Goal: Information Seeking & Learning: Find specific fact

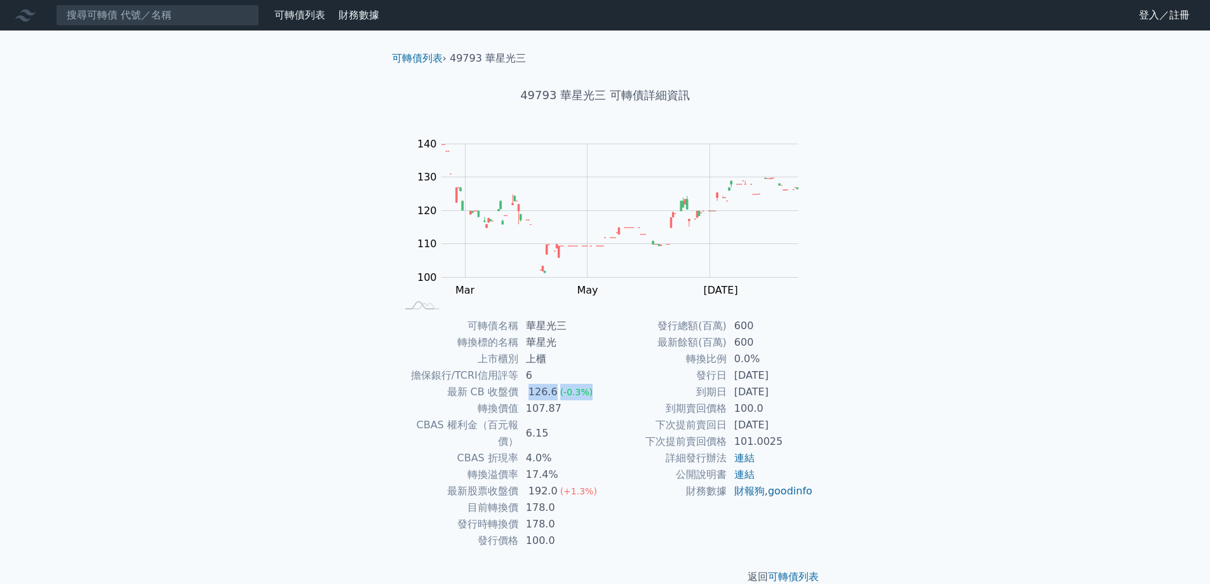
drag, startPoint x: 527, startPoint y: 389, endPoint x: 590, endPoint y: 395, distance: 63.2
click at [590, 395] on td "126.6 (-0.3%)" at bounding box center [561, 392] width 87 height 17
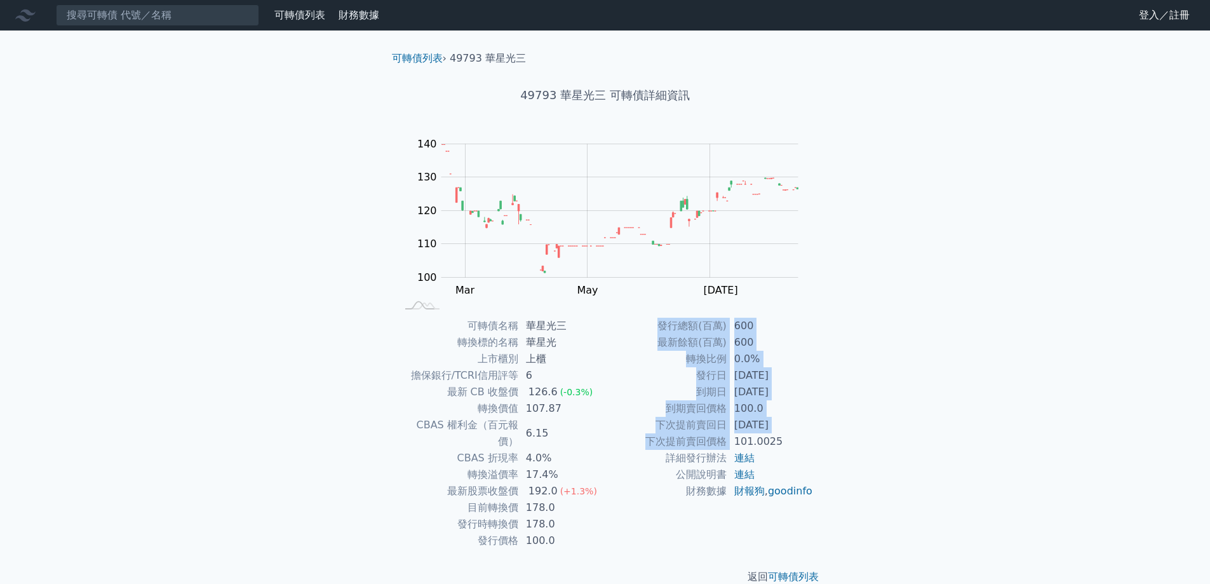
drag, startPoint x: 734, startPoint y: 446, endPoint x: 853, endPoint y: 446, distance: 118.8
click at [853, 446] on div "可轉債列表 財務數據 可轉債列表 財務數據 登入／註冊 登入／註冊 可轉債列表 › 49793 華星光三 49793 華星光三 可轉債詳細資訊 Zoom Ou…" at bounding box center [605, 302] width 1210 height 605
click at [853, 447] on div "可轉債列表 財務數據 可轉債列表 財務數據 登入／註冊 登入／註冊 可轉債列表 › 49793 華星光三 49793 華星光三 可轉債詳細資訊 Zoom Ou…" at bounding box center [605, 302] width 1210 height 605
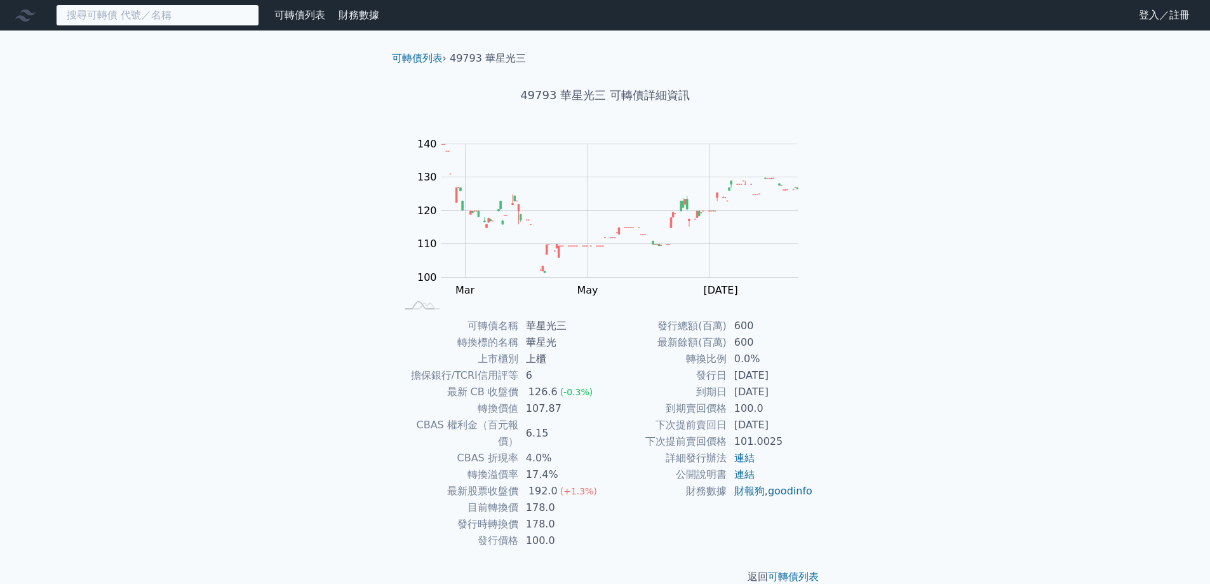
click at [140, 10] on input at bounding box center [157, 15] width 203 height 22
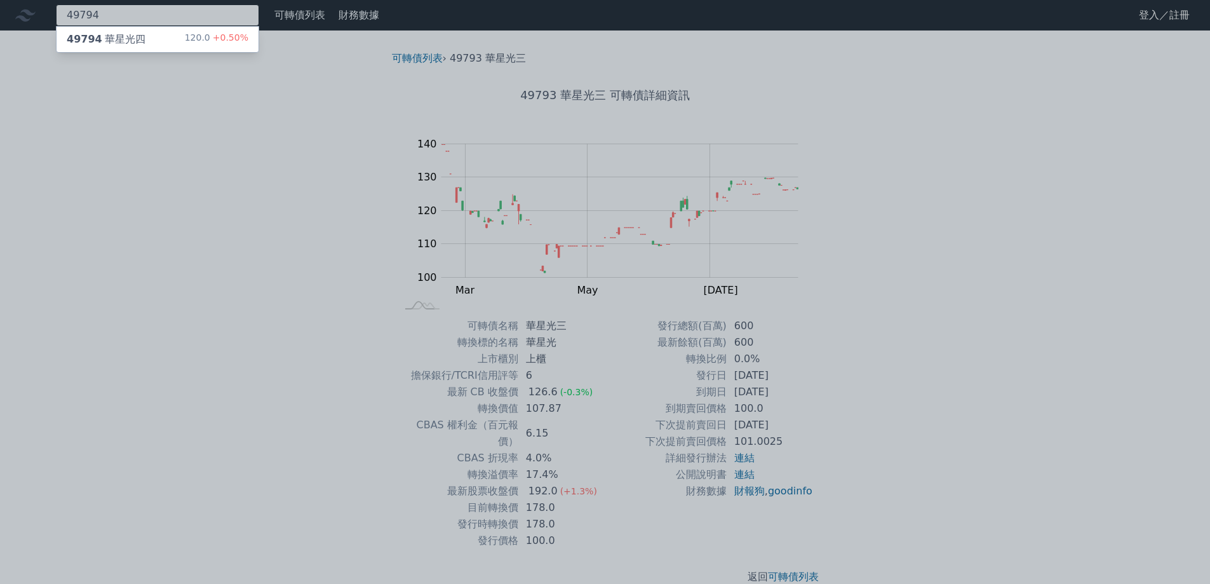
type input "49794"
click at [130, 43] on div "49794 華星光四" at bounding box center [106, 39] width 79 height 15
